Goal: Information Seeking & Learning: Compare options

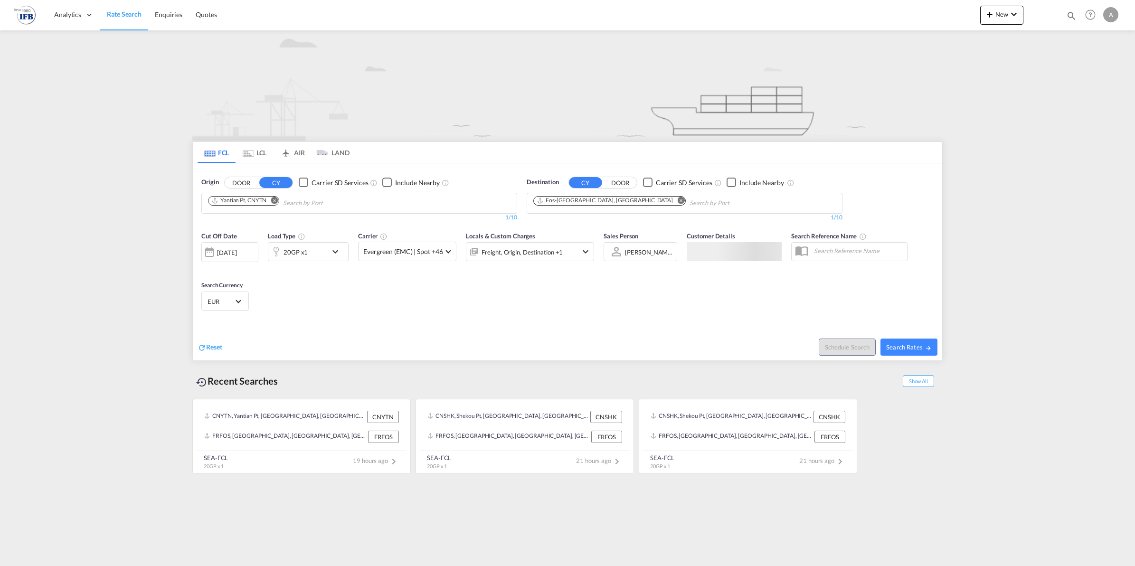
click at [275, 200] on md-icon "Remove" at bounding box center [274, 200] width 7 height 7
type input "shangh"
click at [263, 214] on div "Shangh ai China CNSHA" at bounding box center [281, 225] width 180 height 28
click at [236, 257] on div "[DATE]" at bounding box center [226, 252] width 19 height 9
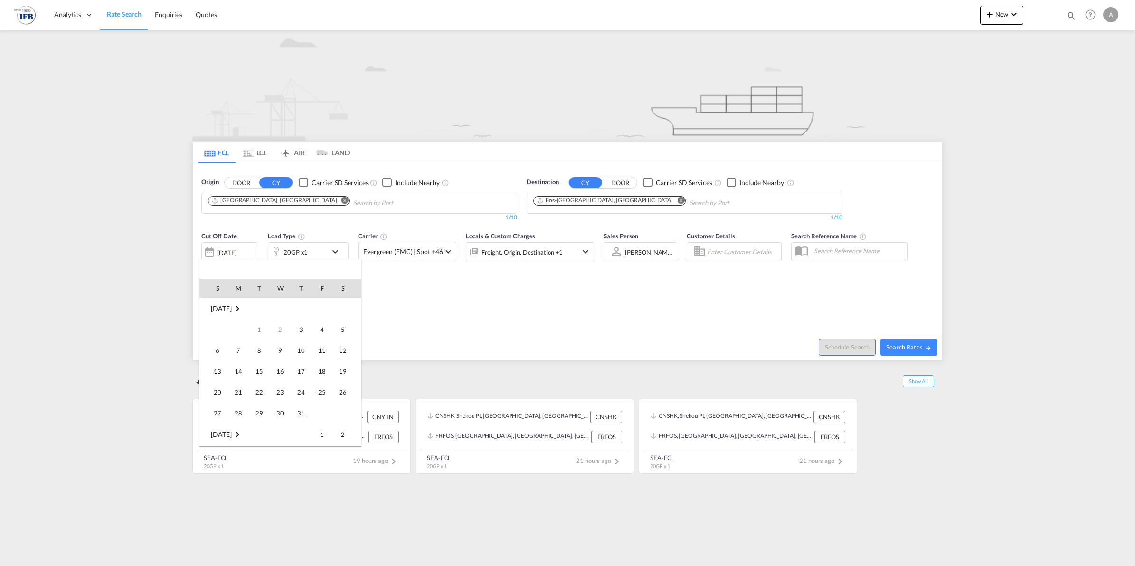
scroll to position [377, 0]
click at [298, 352] on span "16" at bounding box center [300, 350] width 19 height 19
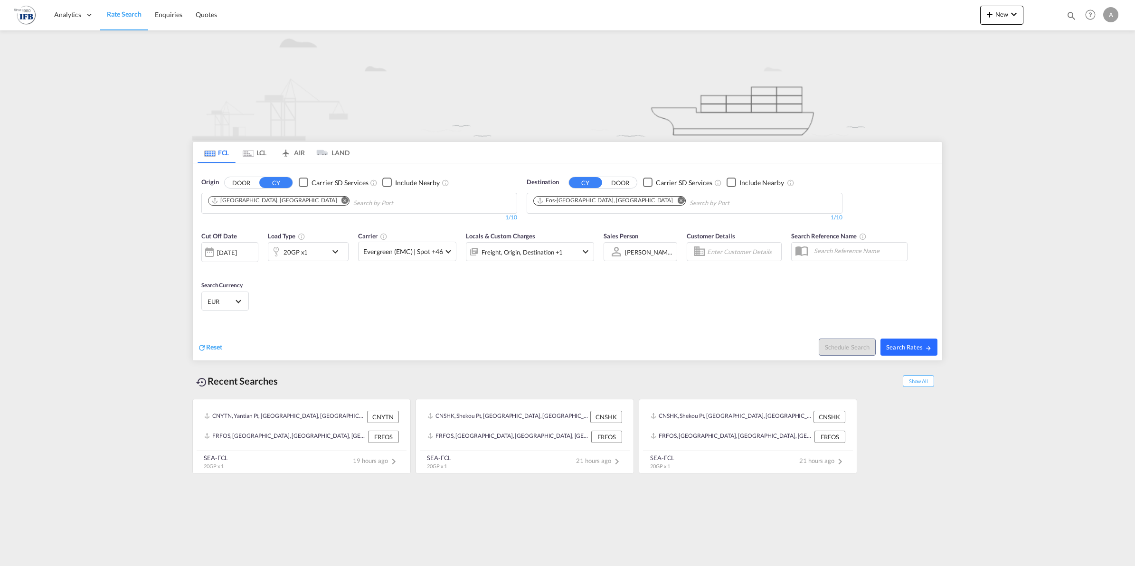
click at [903, 352] on button "Search Rates" at bounding box center [908, 346] width 57 height 17
type input "CNSHA to FRFOS / [DATE]"
